Goal: Manage account settings

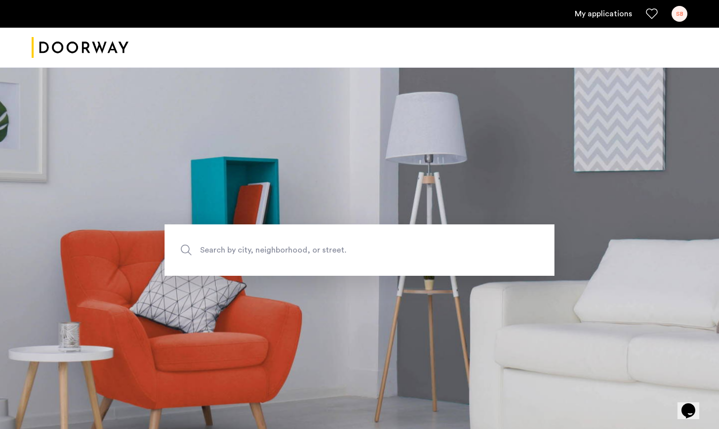
click at [603, 13] on link "My applications" at bounding box center [603, 14] width 57 height 12
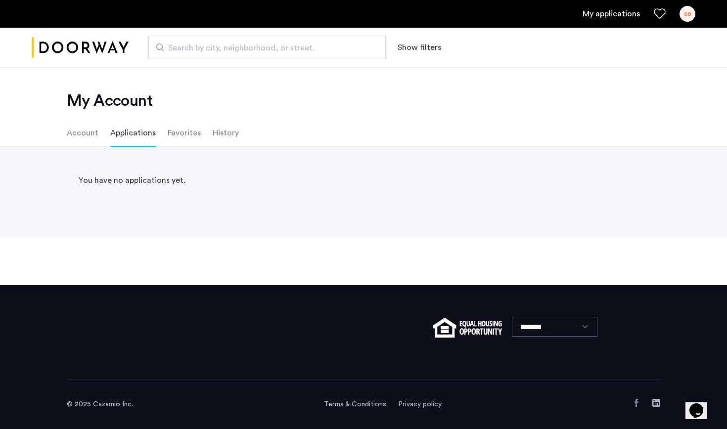
click at [686, 16] on div "SB" at bounding box center [687, 14] width 16 height 16
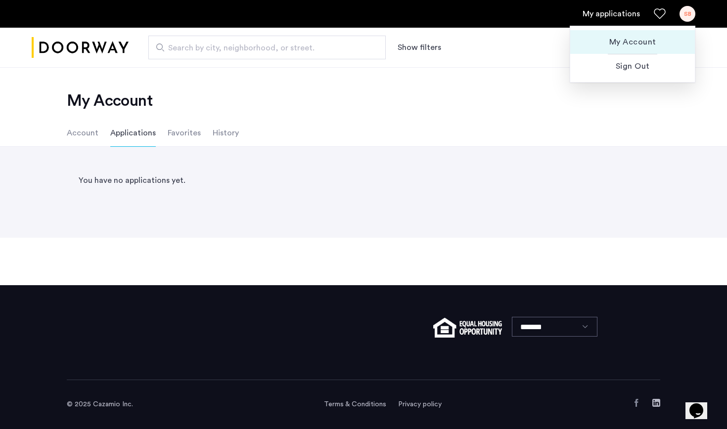
click at [650, 42] on span "My Account" at bounding box center [632, 42] width 109 height 12
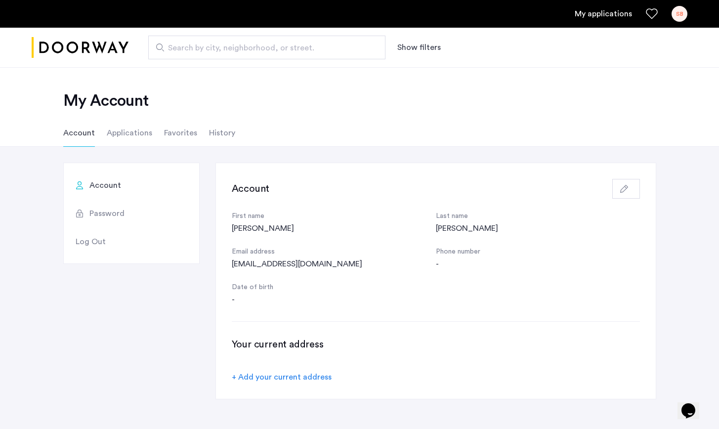
click at [283, 262] on div "[EMAIL_ADDRESS][DOMAIN_NAME]" at bounding box center [334, 264] width 204 height 12
click at [622, 188] on icon "button" at bounding box center [624, 189] width 8 height 8
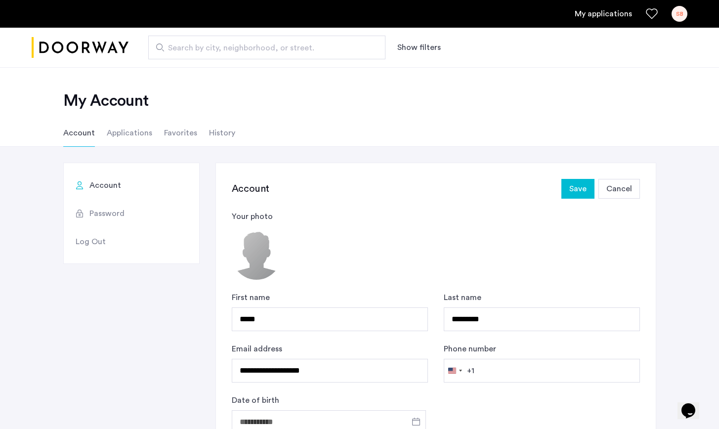
scroll to position [212, 0]
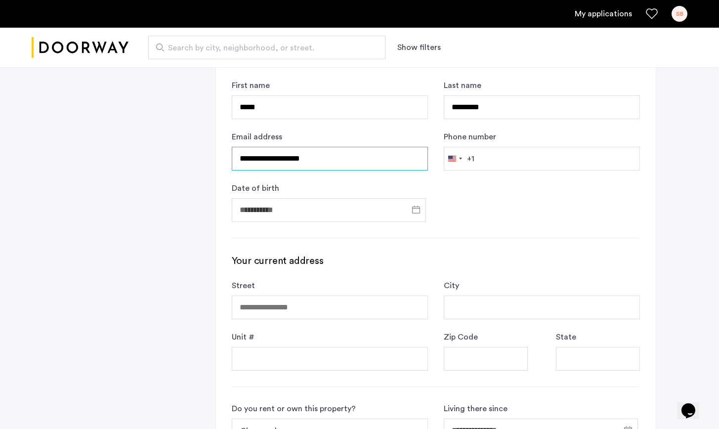
click at [378, 164] on input "**********" at bounding box center [330, 159] width 196 height 24
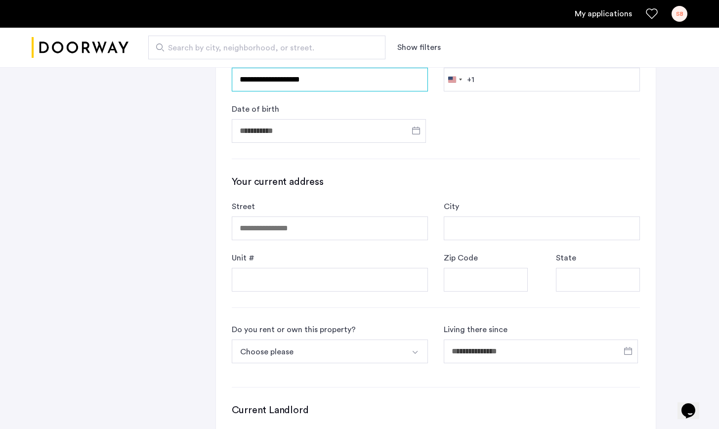
scroll to position [0, 0]
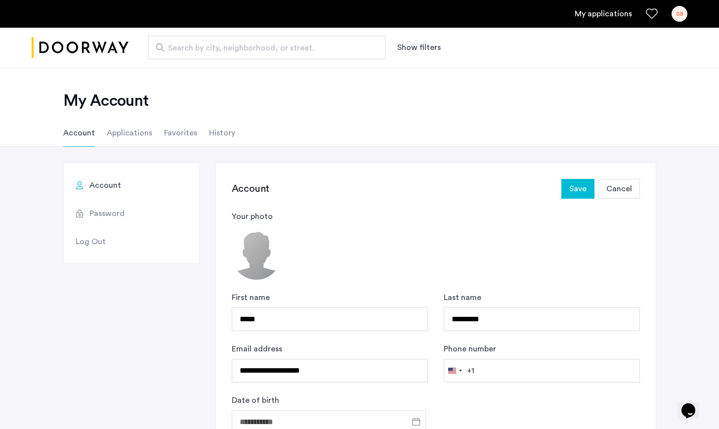
click at [130, 134] on li "Applications" at bounding box center [129, 133] width 45 height 28
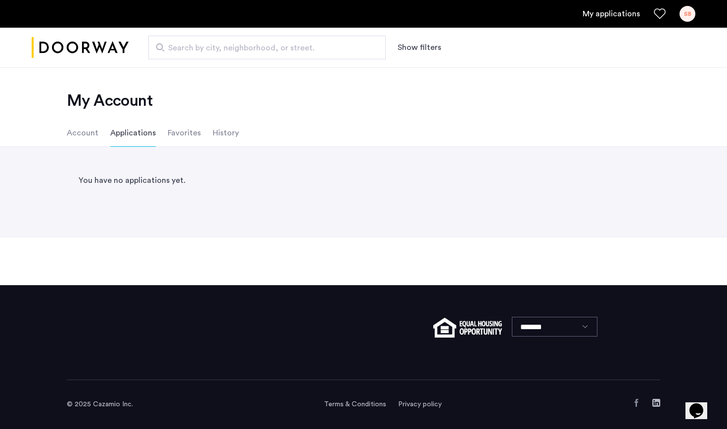
click at [78, 134] on li "Account" at bounding box center [83, 133] width 32 height 28
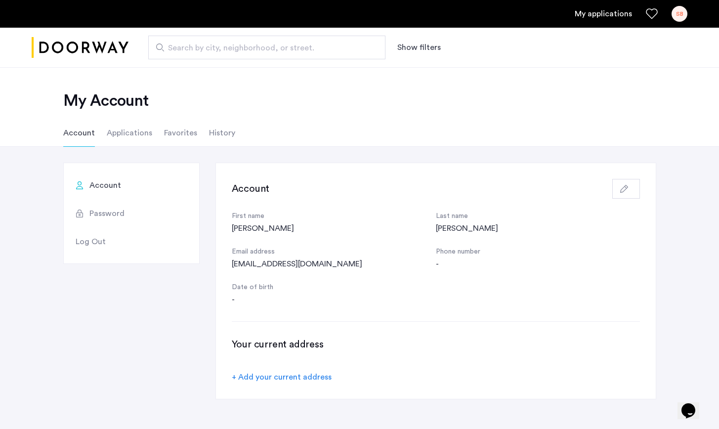
click at [218, 139] on li "History" at bounding box center [222, 133] width 26 height 28
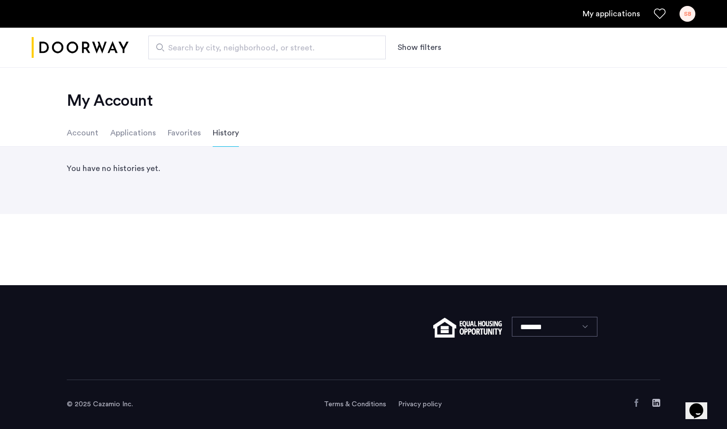
click at [168, 135] on li "Favorites" at bounding box center [184, 133] width 33 height 28
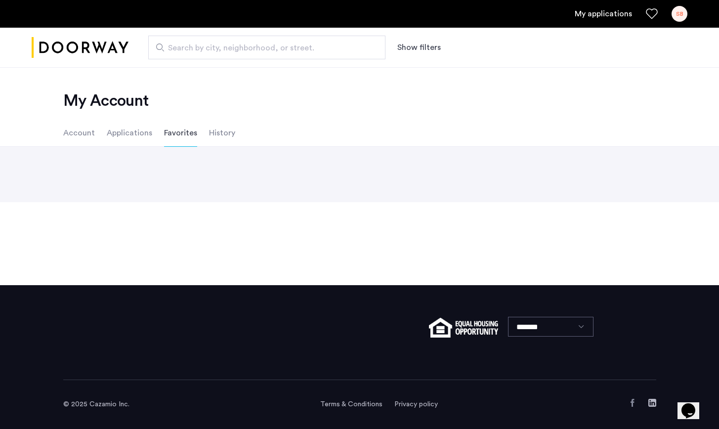
click at [136, 133] on li "Applications" at bounding box center [129, 133] width 45 height 28
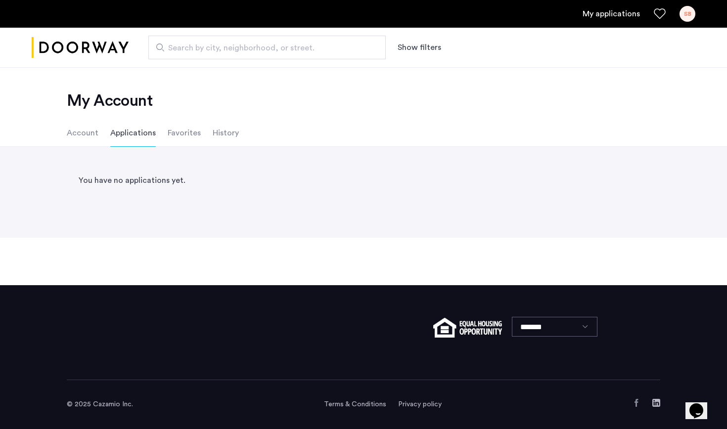
click at [66, 129] on ul "Account Applications Favorites History" at bounding box center [363, 133] width 623 height 28
click at [90, 131] on li "Account" at bounding box center [83, 133] width 32 height 28
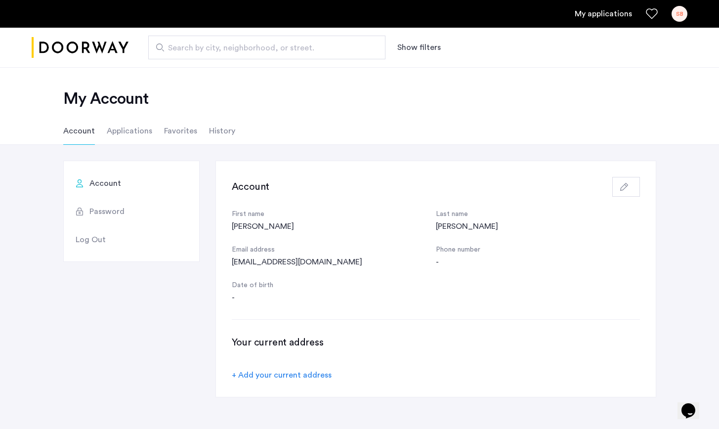
scroll to position [94, 0]
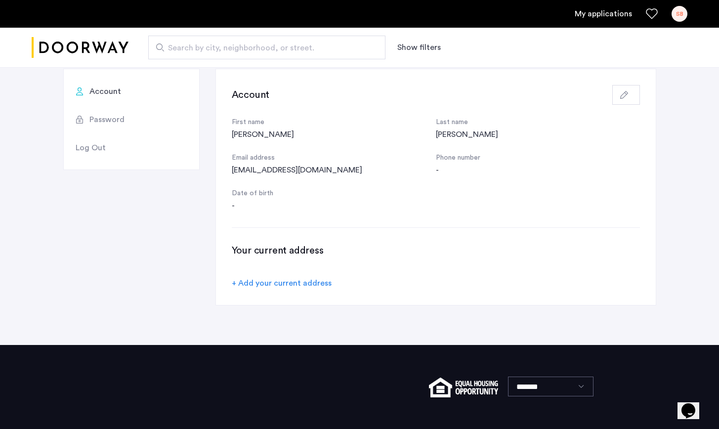
drag, startPoint x: 294, startPoint y: 160, endPoint x: 299, endPoint y: 170, distance: 10.8
click at [294, 160] on div "Email address" at bounding box center [334, 158] width 204 height 12
click at [299, 173] on div "[EMAIL_ADDRESS][DOMAIN_NAME]" at bounding box center [334, 170] width 204 height 12
click at [623, 97] on icon "button" at bounding box center [624, 95] width 8 height 8
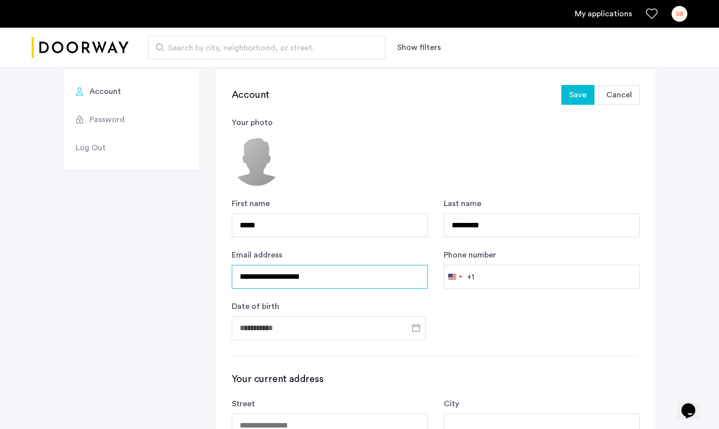
click at [365, 278] on input "**********" at bounding box center [330, 277] width 196 height 24
click at [567, 92] on button "Save" at bounding box center [578, 95] width 33 height 20
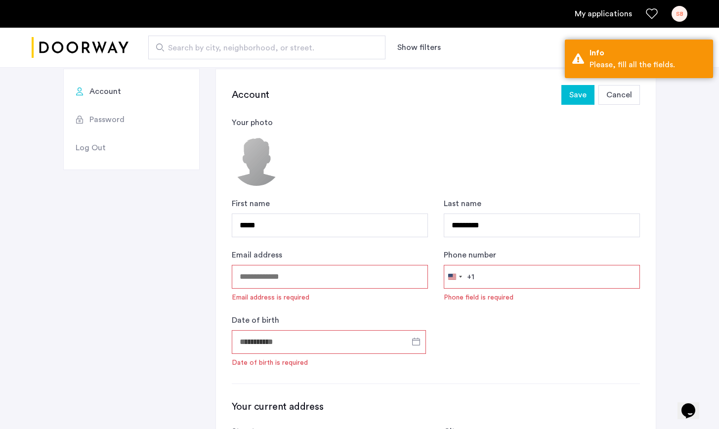
click at [624, 90] on span "Cancel" at bounding box center [620, 95] width 26 height 12
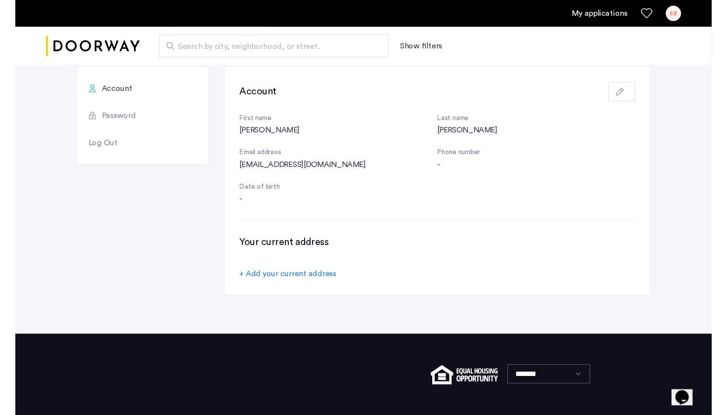
scroll to position [0, 0]
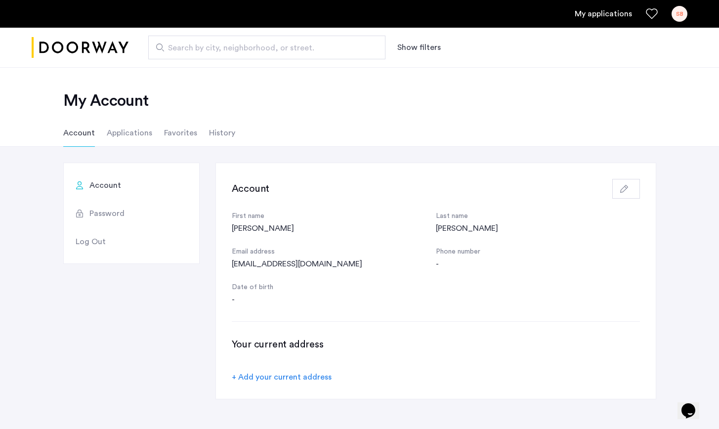
click at [629, 185] on button "button" at bounding box center [626, 189] width 28 height 20
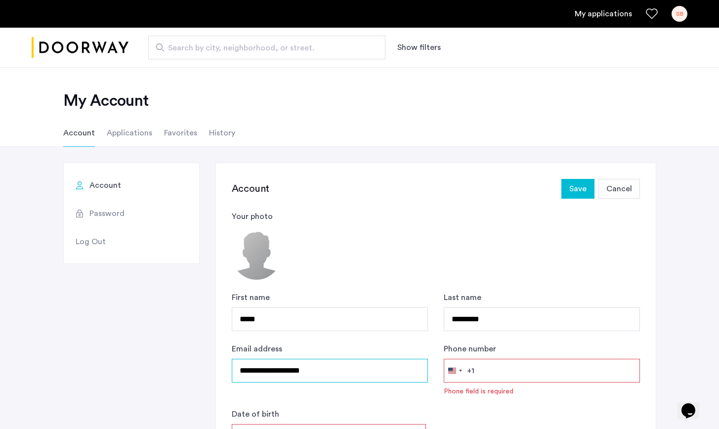
click at [354, 375] on input "**********" at bounding box center [330, 371] width 196 height 24
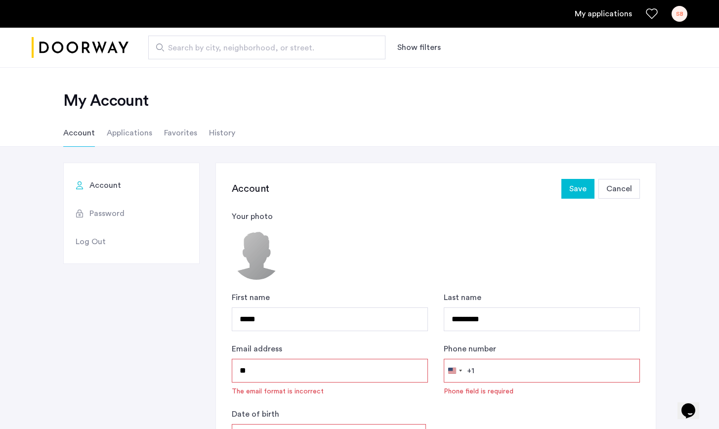
type input "*"
drag, startPoint x: 87, startPoint y: 48, endPoint x: 87, endPoint y: 41, distance: 6.9
click at [87, 47] on img "Cazamio logo" at bounding box center [80, 47] width 97 height 37
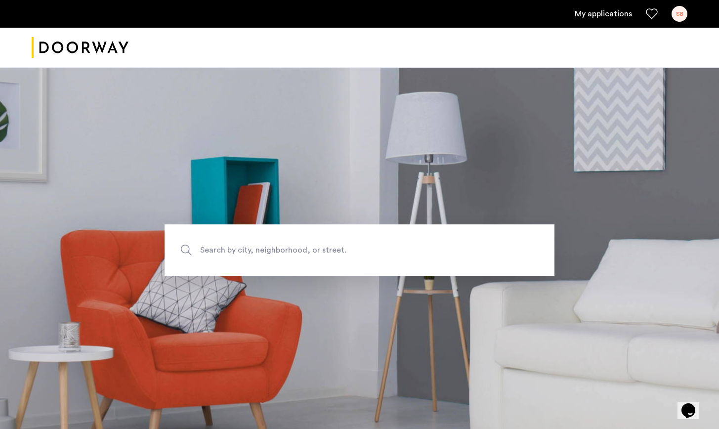
click at [85, 43] on img "Cazamio logo" at bounding box center [80, 47] width 97 height 37
click at [684, 22] on div "My applications SB" at bounding box center [359, 14] width 719 height 28
click at [589, 14] on link "My applications" at bounding box center [603, 14] width 57 height 12
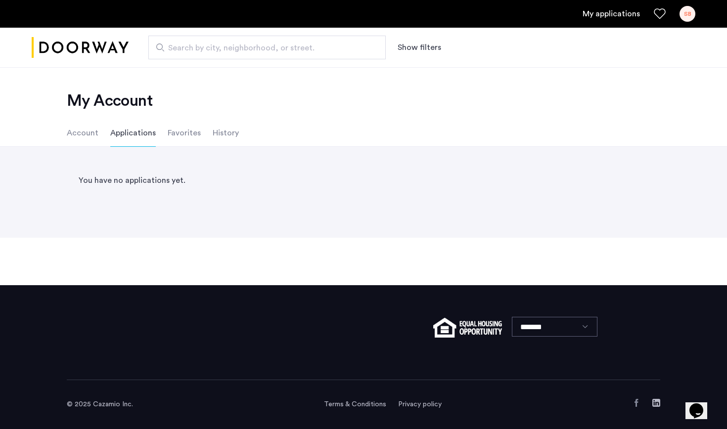
click at [656, 14] on icon "Favorites" at bounding box center [659, 14] width 12 height 12
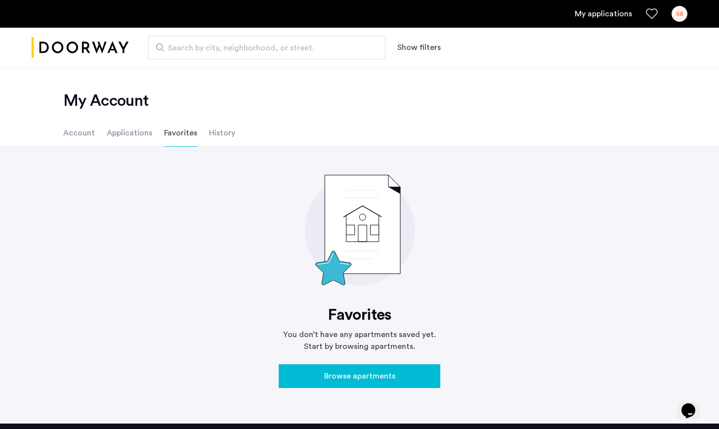
click at [686, 17] on div "SB" at bounding box center [680, 14] width 16 height 16
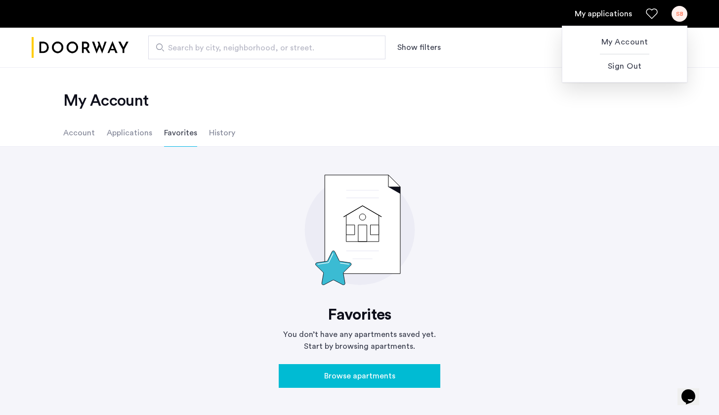
click at [558, 108] on div at bounding box center [359, 207] width 719 height 415
click at [698, 15] on div "My applications SB" at bounding box center [359, 14] width 719 height 28
click at [668, 15] on ul "My applications SB" at bounding box center [360, 14] width 656 height 16
click at [679, 19] on div "SB" at bounding box center [680, 14] width 16 height 16
click at [619, 74] on button "Sign Out" at bounding box center [625, 66] width 125 height 24
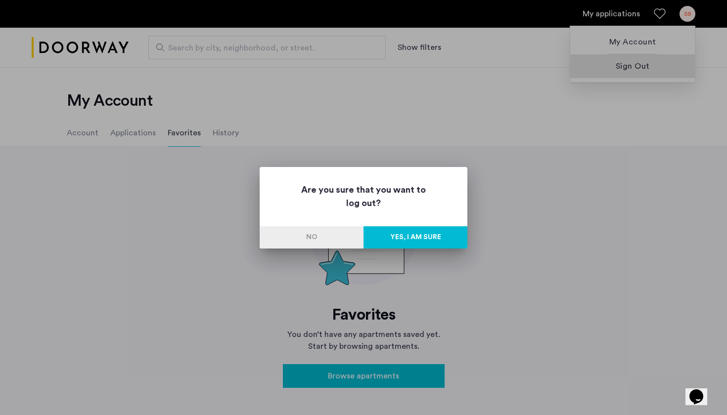
scroll to position [1, 0]
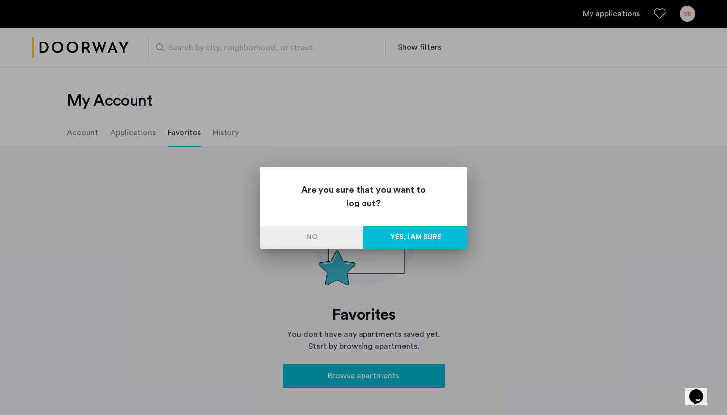
click at [408, 228] on button "Yes, I am sure" at bounding box center [415, 237] width 104 height 22
